Goal: Entertainment & Leisure: Browse casually

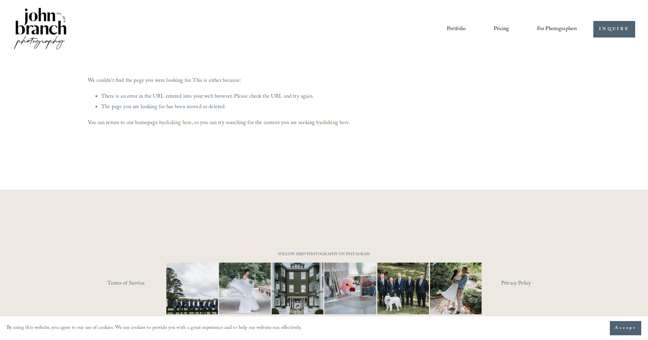
click at [452, 27] on link "Portfolio" at bounding box center [456, 29] width 19 height 11
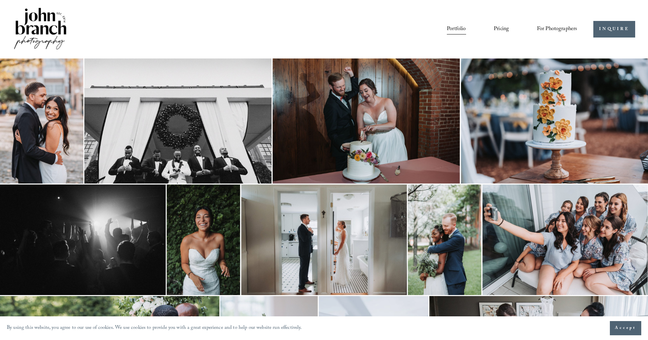
click at [399, 111] on img at bounding box center [366, 120] width 187 height 125
click at [628, 170] on icon "Next Slide" at bounding box center [628, 170] width 4 height 8
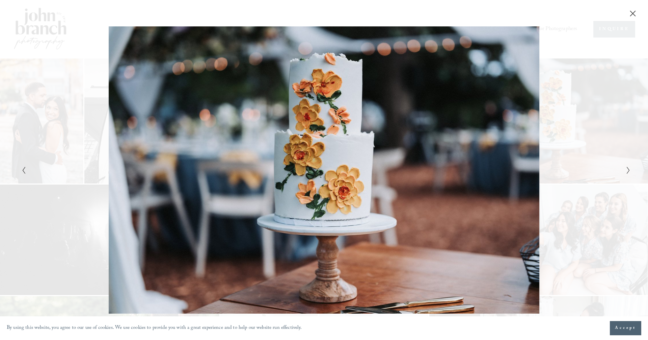
click at [628, 170] on icon "Next Slide" at bounding box center [628, 170] width 4 height 8
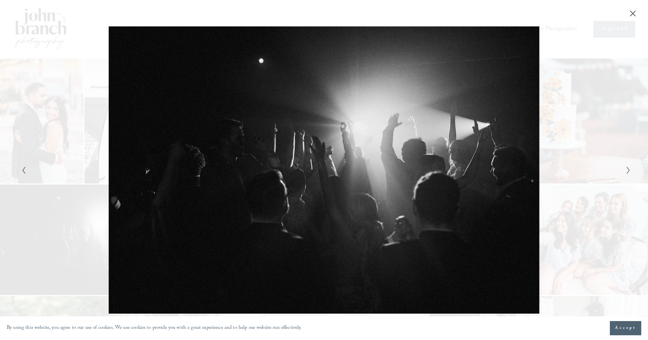
click at [26, 169] on div "Gallery" at bounding box center [172, 169] width 305 height 287
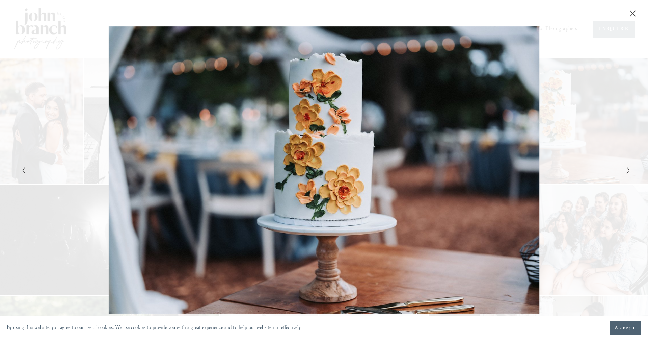
click at [627, 175] on div "Gallery" at bounding box center [476, 169] width 305 height 287
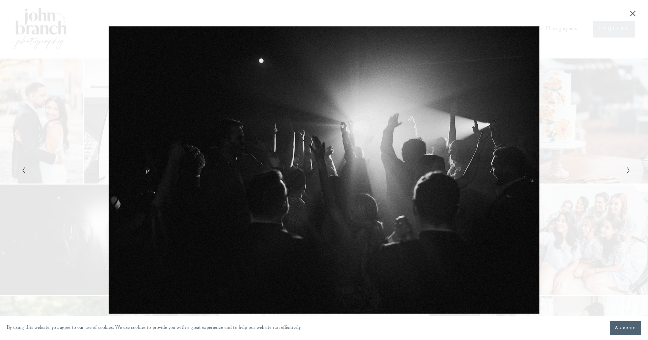
click at [629, 166] on icon "Next Slide" at bounding box center [628, 170] width 4 height 8
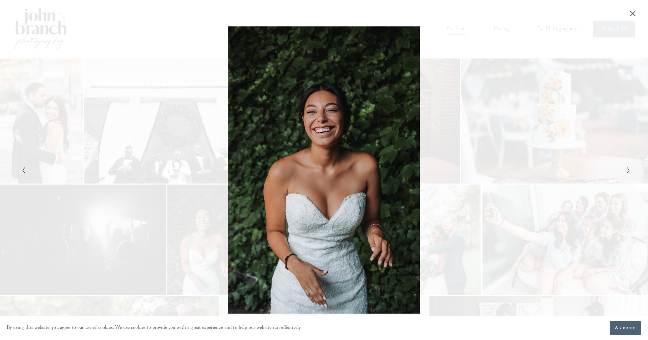
click at [629, 166] on icon "Next Slide" at bounding box center [628, 170] width 4 height 8
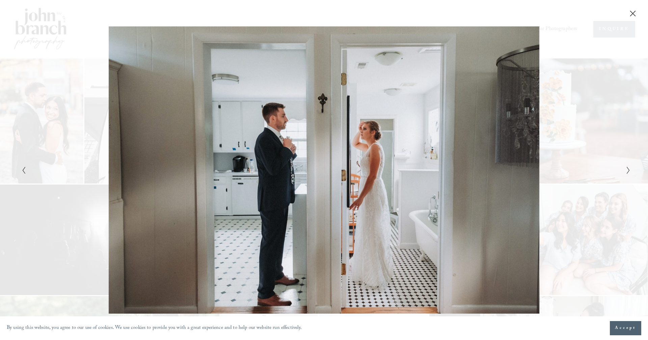
click at [629, 166] on icon "Next Slide" at bounding box center [628, 170] width 4 height 8
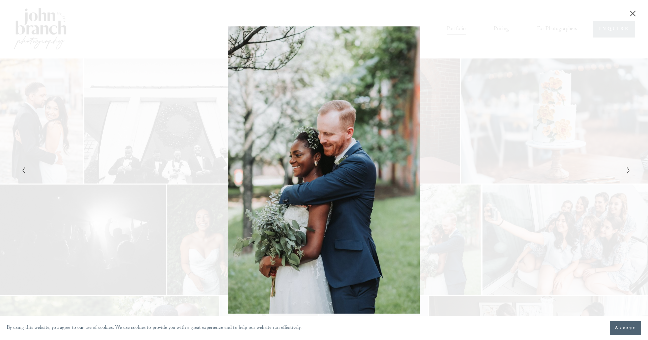
click at [629, 166] on icon "Next Slide" at bounding box center [628, 170] width 4 height 8
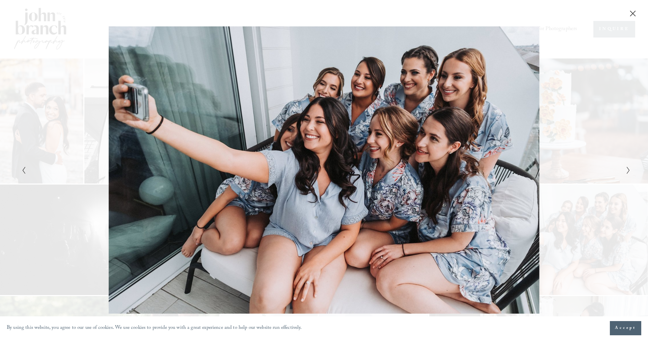
click at [629, 166] on icon "Next Slide" at bounding box center [628, 170] width 4 height 8
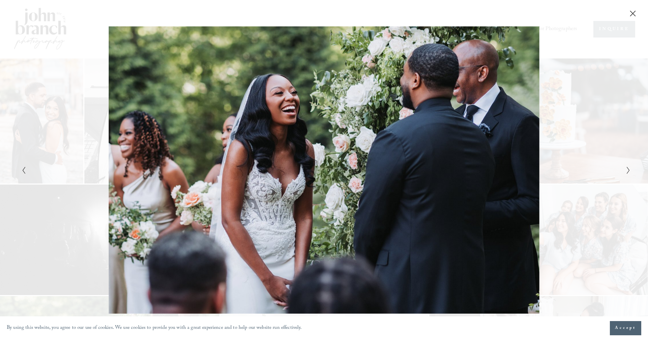
click at [629, 166] on icon "Next Slide" at bounding box center [628, 170] width 4 height 8
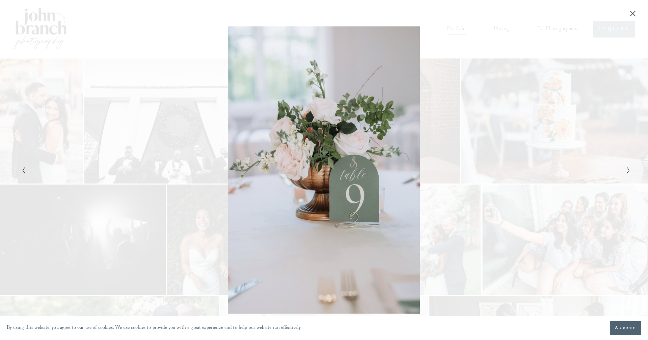
click at [629, 166] on icon "Next Slide" at bounding box center [628, 170] width 4 height 8
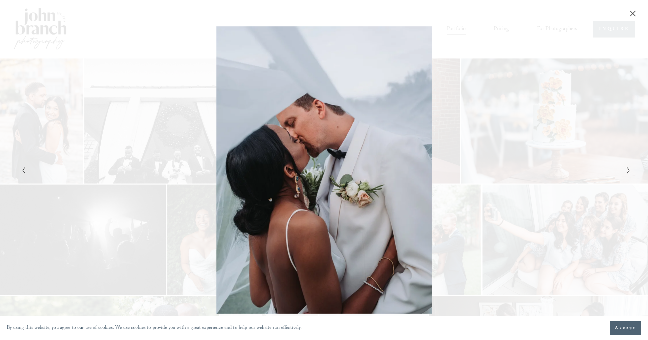
click at [629, 166] on icon "Next Slide" at bounding box center [628, 170] width 4 height 8
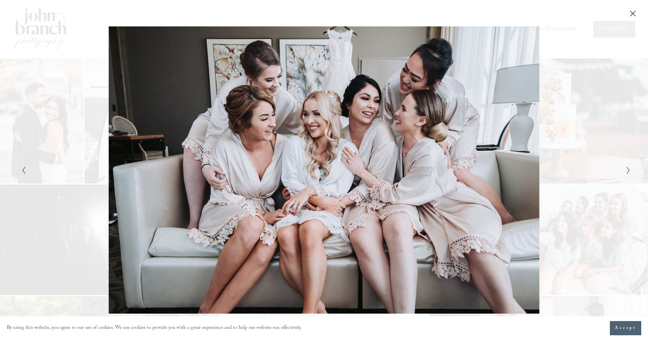
click at [629, 171] on polyline "Next Slide" at bounding box center [628, 170] width 2 height 7
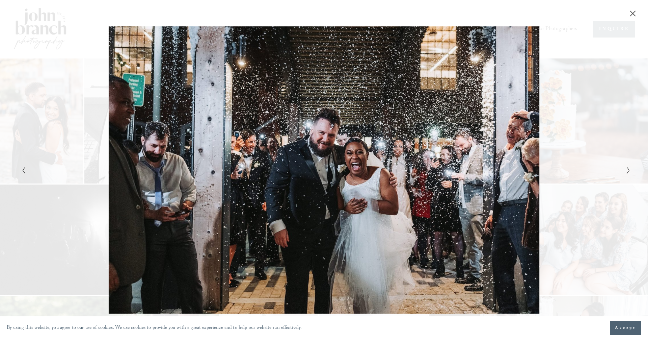
click at [629, 171] on polyline "Next Slide" at bounding box center [628, 170] width 2 height 7
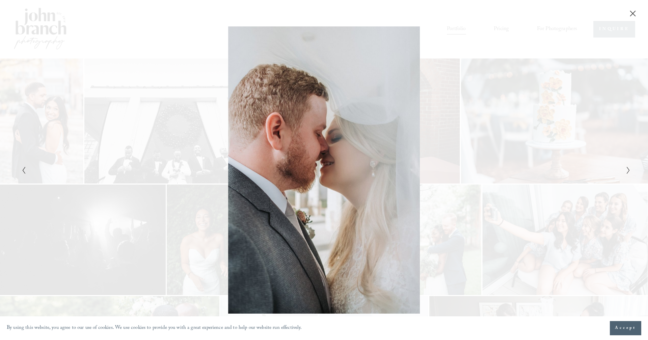
click at [629, 171] on icon "Next Slide" at bounding box center [628, 170] width 4 height 8
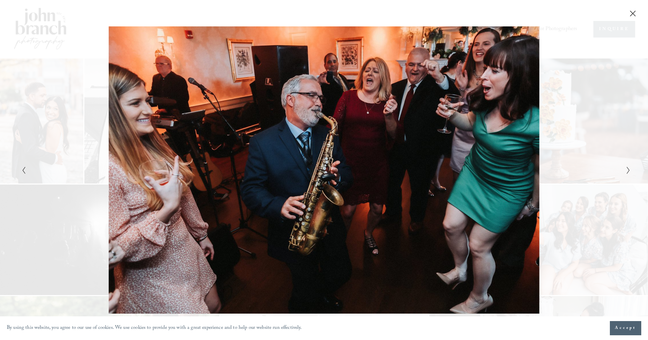
click at [629, 171] on icon "Next Slide" at bounding box center [628, 170] width 4 height 8
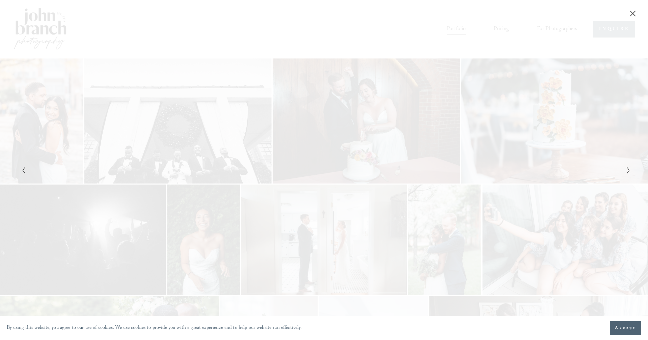
click at [629, 170] on icon "Next Slide" at bounding box center [628, 170] width 4 height 8
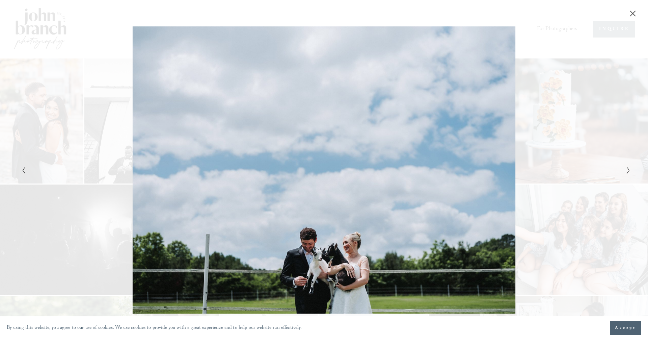
click at [629, 170] on icon "Next Slide" at bounding box center [628, 170] width 4 height 8
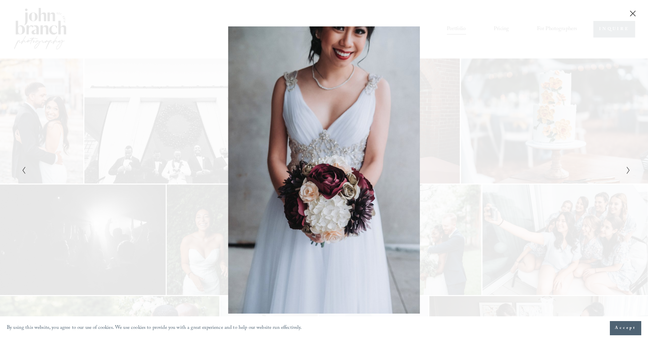
click at [634, 16] on icon "Close" at bounding box center [633, 13] width 7 height 7
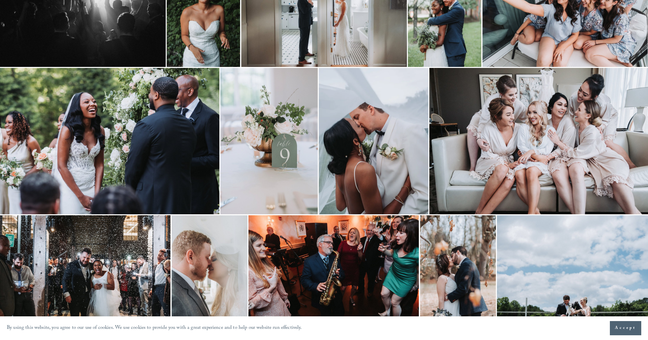
scroll to position [263, 0]
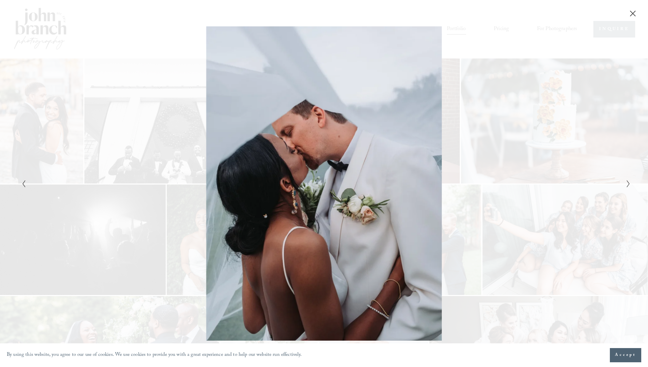
click at [629, 180] on icon "Next Slide" at bounding box center [628, 184] width 4 height 8
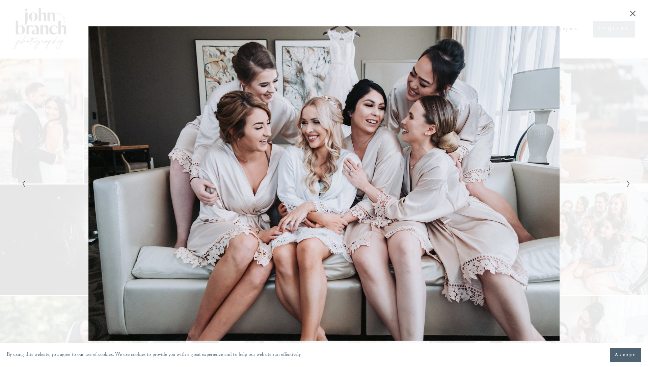
click at [629, 180] on icon "Next Slide" at bounding box center [628, 184] width 4 height 8
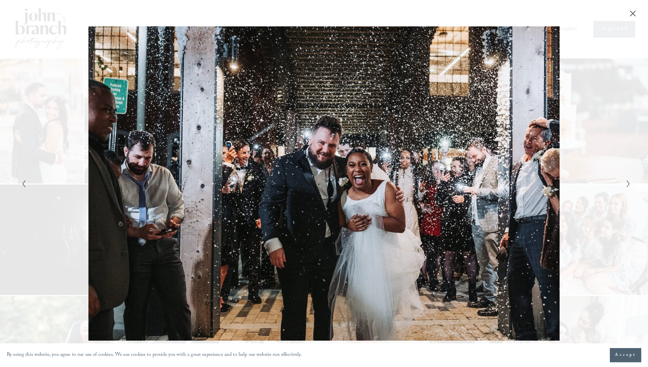
click at [629, 180] on icon "Next Slide" at bounding box center [628, 184] width 4 height 8
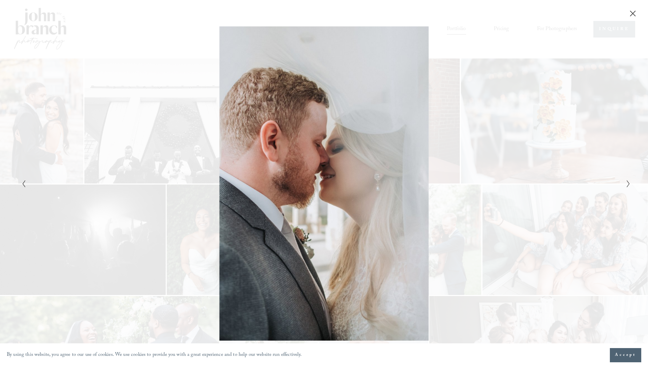
click at [629, 180] on icon "Next Slide" at bounding box center [628, 184] width 4 height 8
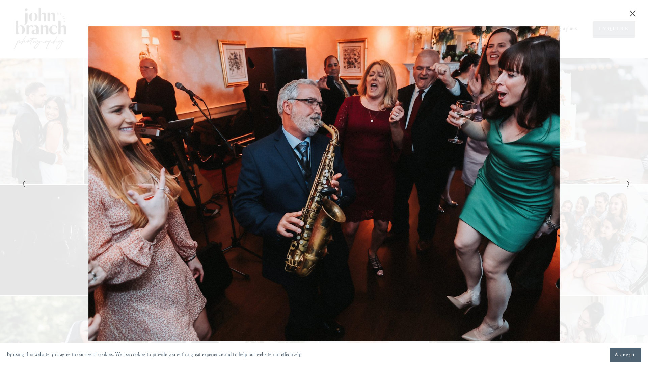
click at [629, 180] on icon "Next Slide" at bounding box center [628, 184] width 4 height 8
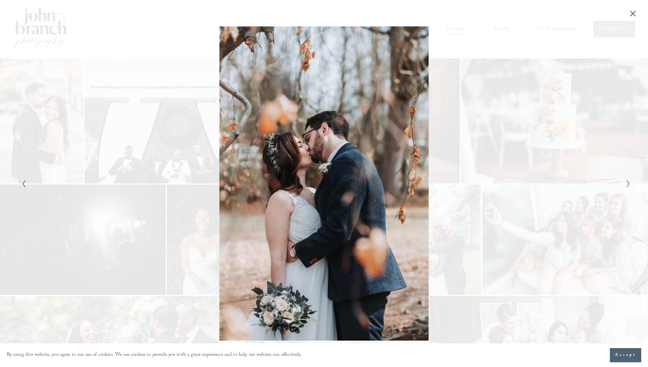
click at [629, 180] on icon "Next Slide" at bounding box center [628, 184] width 4 height 8
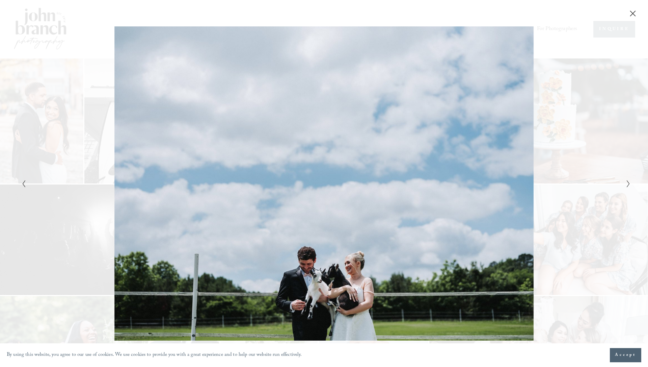
click at [629, 180] on icon "Next Slide" at bounding box center [628, 184] width 4 height 8
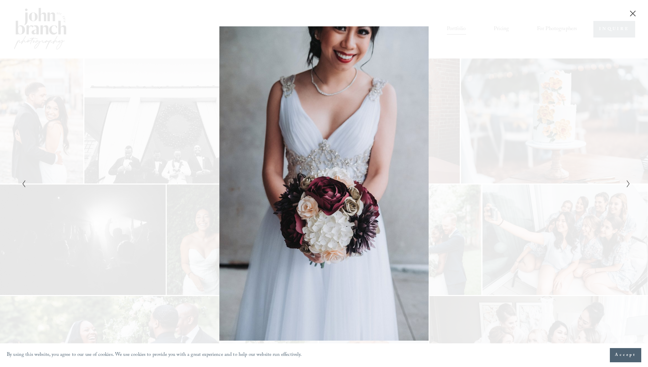
drag, startPoint x: 558, startPoint y: 40, endPoint x: 630, endPoint y: 13, distance: 76.9
click at [630, 13] on div "Gallery" at bounding box center [324, 183] width 648 height 367
click at [635, 11] on icon "Close" at bounding box center [632, 13] width 5 height 5
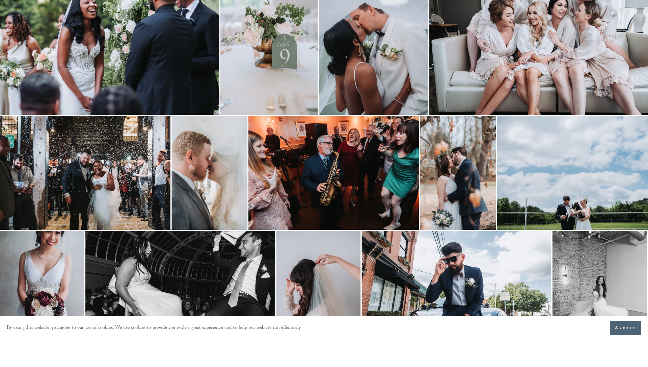
scroll to position [301, 0]
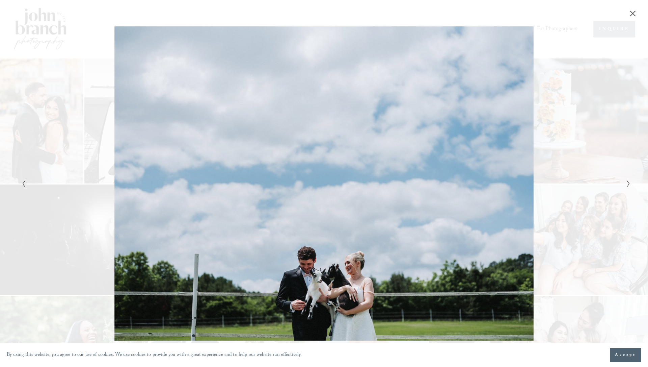
click at [634, 12] on icon "Close" at bounding box center [633, 13] width 7 height 7
